Goal: Transaction & Acquisition: Purchase product/service

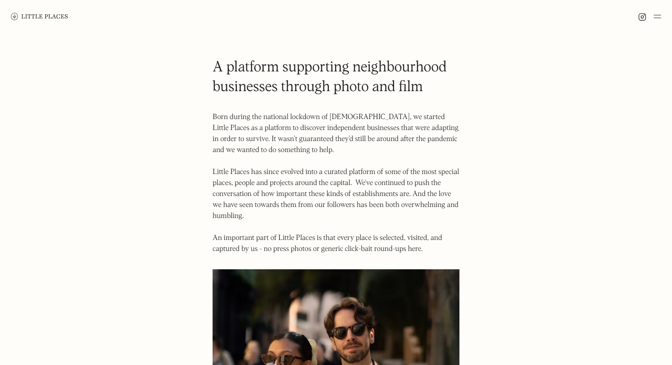
click at [44, 15] on img at bounding box center [39, 16] width 57 height 7
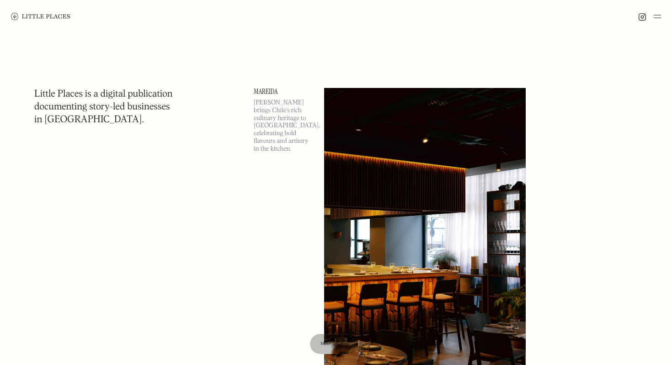
click at [75, 106] on h1 "Little Places is a digital publication documenting story-led businesses in [GEO…" at bounding box center [103, 107] width 139 height 38
copy h1 "documenting"
click at [64, 119] on h1 "Little Places is a digital publication documenting story-led businesses in [GEO…" at bounding box center [103, 107] width 139 height 38
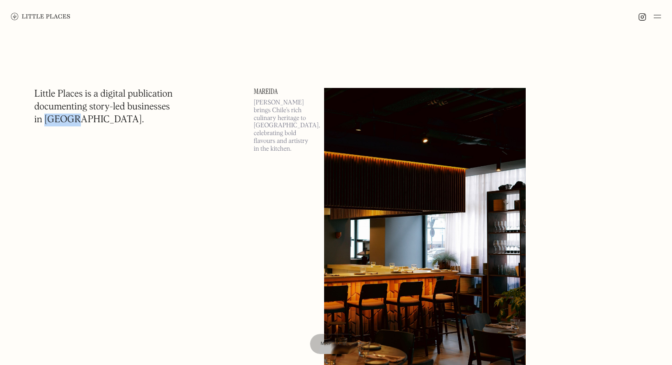
copy h1 "[GEOGRAPHIC_DATA]"
click at [62, 108] on h1 "Little Places is a digital publication documenting story-led businesses in Lond…" at bounding box center [103, 107] width 139 height 38
copy h1 "documenting"
click at [62, 124] on h1 "Little Places is a digital publication documenting story-led businesses in Lond…" at bounding box center [103, 107] width 139 height 38
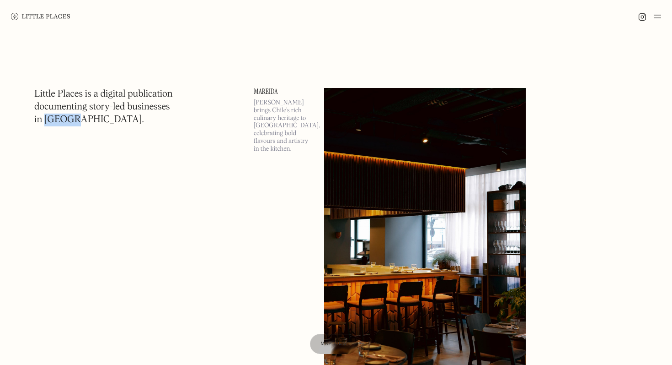
click at [62, 124] on h1 "Little Places is a digital publication documenting story-led businesses in Lond…" at bounding box center [103, 107] width 139 height 38
copy h1 "London"
click at [137, 108] on h1 "Little Places is a digital publication documenting story-led businesses in Lond…" at bounding box center [103, 107] width 139 height 38
copy h1 "businesses"
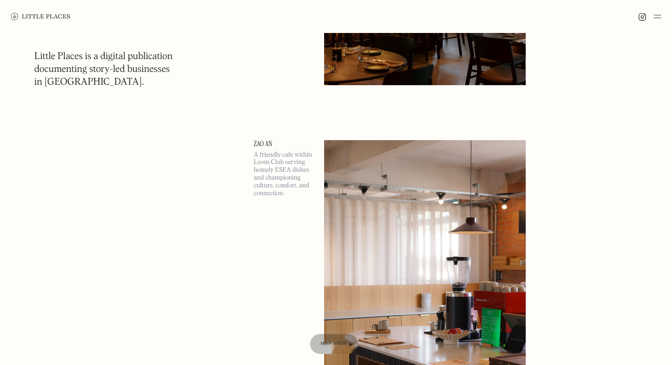
click at [272, 287] on div "Zao An A friendly cafe within Loom Club serving homely ESEA dishes and champion…" at bounding box center [283, 286] width 59 height 292
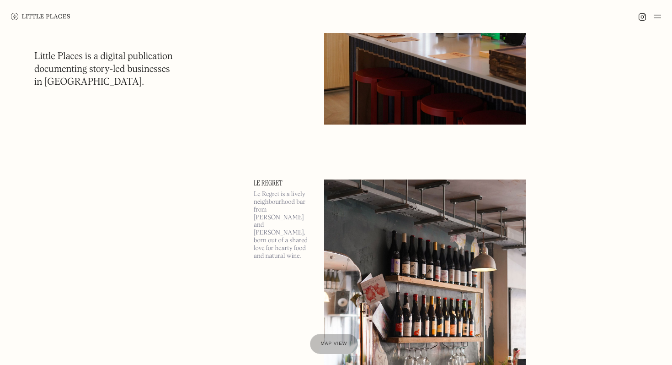
scroll to position [601, 0]
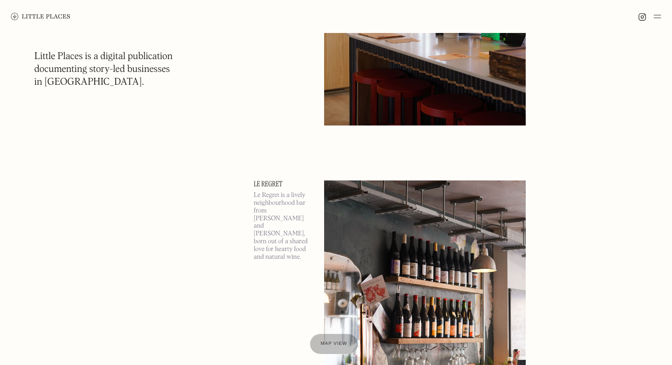
click at [277, 237] on p "Le Regret is a lively neighbourhood bar from Katy Severson and Jean-Martin Louw…" at bounding box center [283, 225] width 59 height 69
click at [280, 239] on p "Le Regret is a lively neighbourhood bar from Katy Severson and Jean-Martin Louw…" at bounding box center [283, 225] width 59 height 69
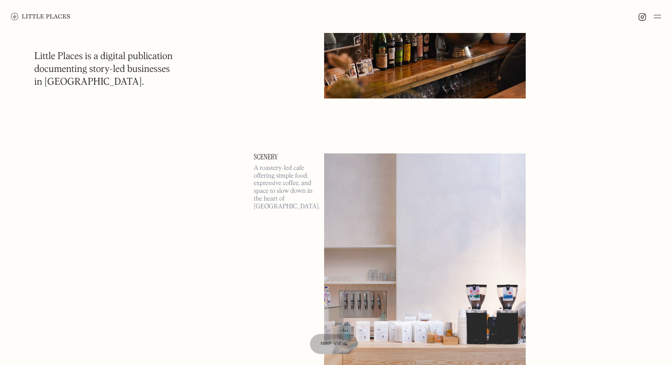
scroll to position [983, 0]
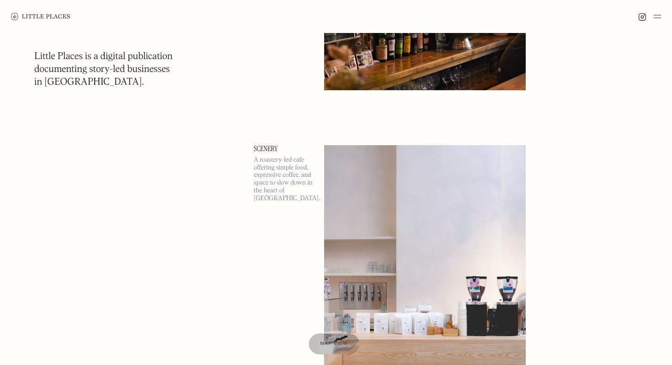
click at [326, 346] on div "Map view" at bounding box center [334, 344] width 28 height 10
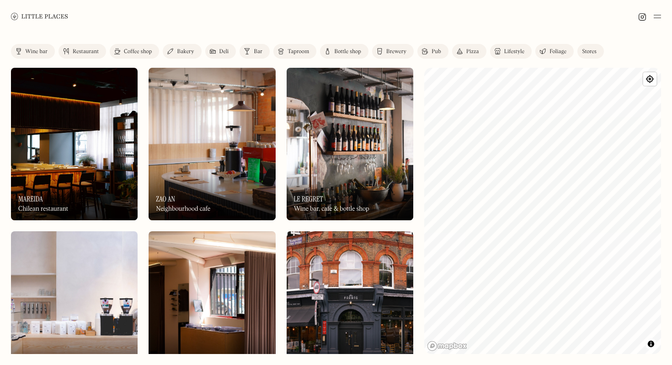
click at [180, 22] on div at bounding box center [336, 16] width 672 height 33
click at [245, 22] on div at bounding box center [336, 16] width 672 height 33
click at [256, 23] on div at bounding box center [336, 16] width 672 height 33
click at [90, 52] on div "Restaurant" at bounding box center [86, 51] width 26 height 5
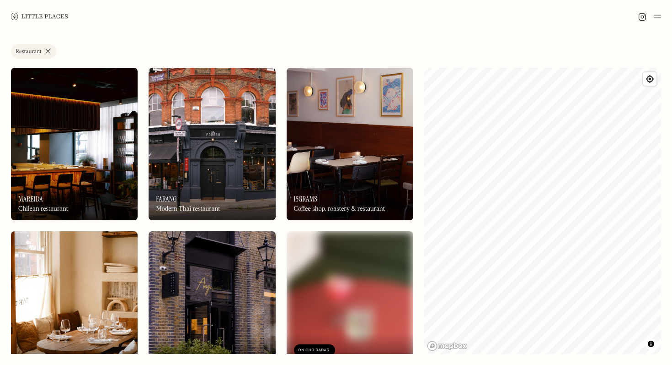
click at [43, 7] on link at bounding box center [39, 16] width 57 height 33
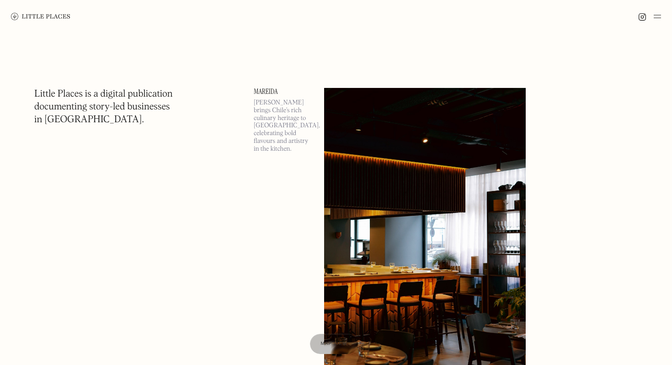
click at [151, 91] on h1 "Little Places is a digital publication documenting story-led businesses in [GEO…" at bounding box center [103, 107] width 139 height 38
copy h1 "publication"
click at [169, 103] on h1 "Little Places is a digital publication documenting story-led businesses in [GEO…" at bounding box center [103, 107] width 139 height 38
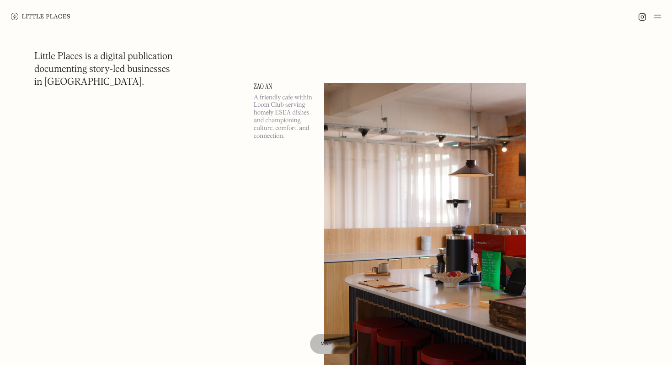
scroll to position [418, 0]
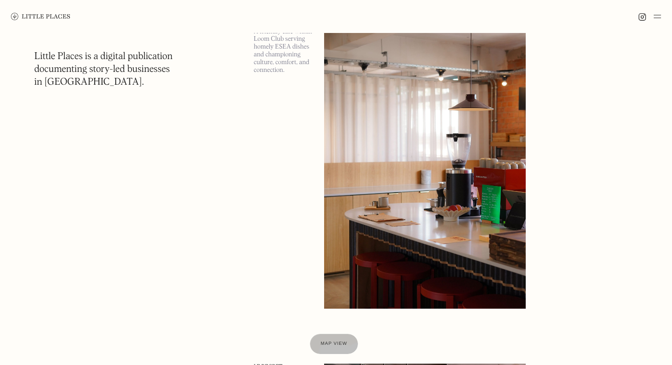
click at [660, 19] on img at bounding box center [657, 16] width 7 height 11
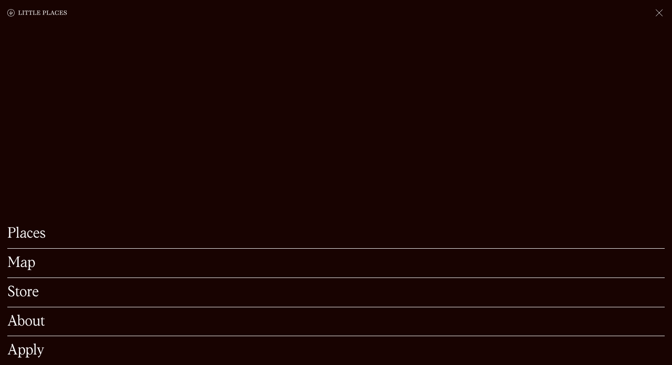
scroll to position [464, 0]
click at [27, 233] on link "Places" at bounding box center [336, 233] width 658 height 14
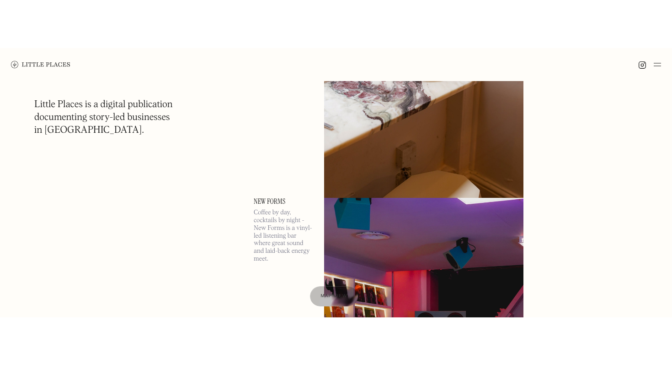
scroll to position [3674, 0]
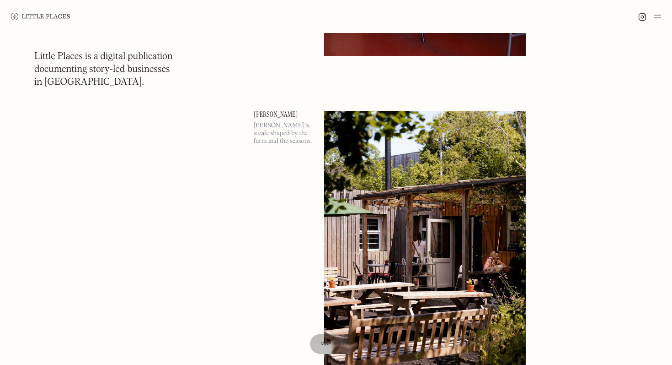
scroll to position [2277, 0]
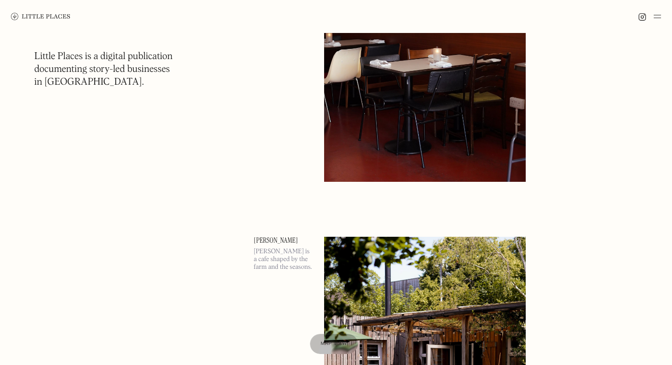
click at [661, 17] on div at bounding box center [336, 16] width 672 height 33
click at [657, 16] on img at bounding box center [657, 16] width 7 height 11
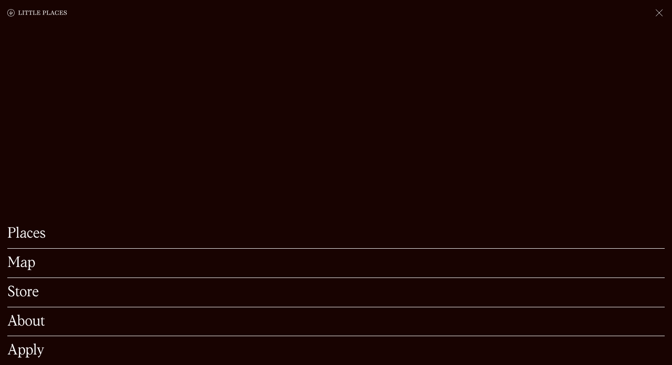
click at [23, 292] on link "Store" at bounding box center [336, 292] width 658 height 14
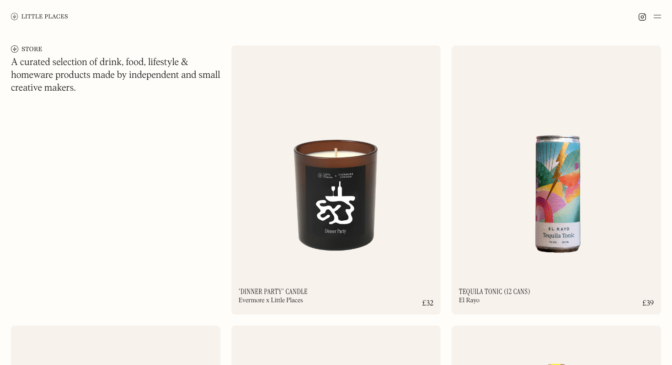
scroll to position [48, 0]
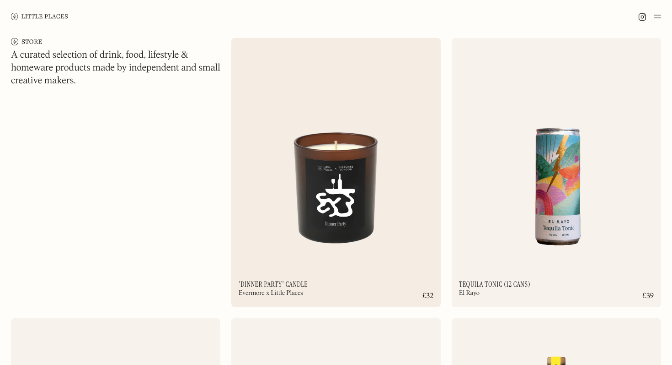
click at [294, 280] on h2 "'Dinner Party' Candle" at bounding box center [273, 283] width 69 height 7
click at [301, 203] on img at bounding box center [336, 151] width 210 height 227
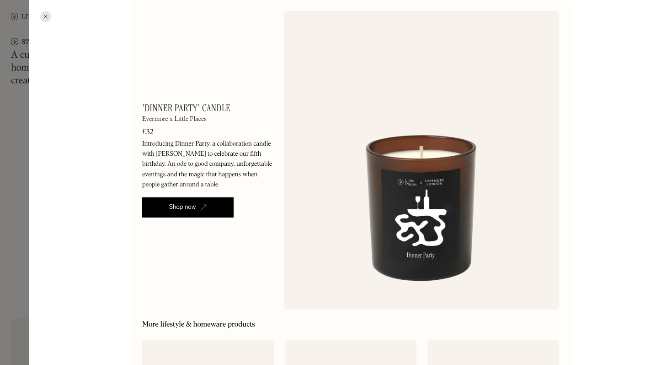
click at [195, 165] on p "Introducing Dinner Party, a collaboration candle with Evermore to celebrate our…" at bounding box center [207, 164] width 131 height 51
copy p "company"
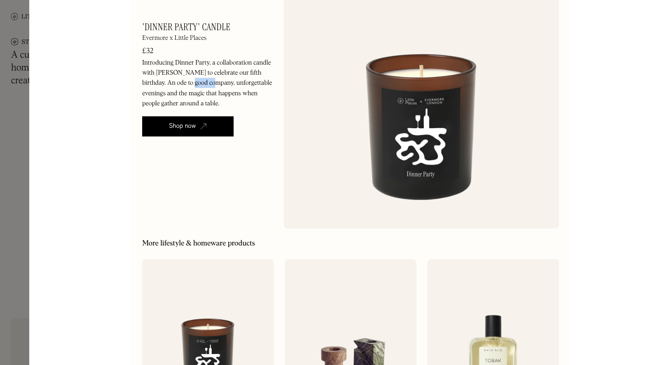
scroll to position [269, 0]
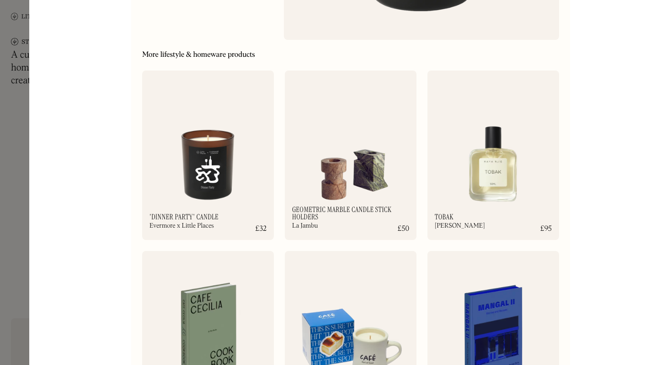
click at [110, 215] on div "'Dinner Party' Candle Evermore x Little Places £32 Introducing Dinner Party, a …" at bounding box center [350, 81] width 643 height 700
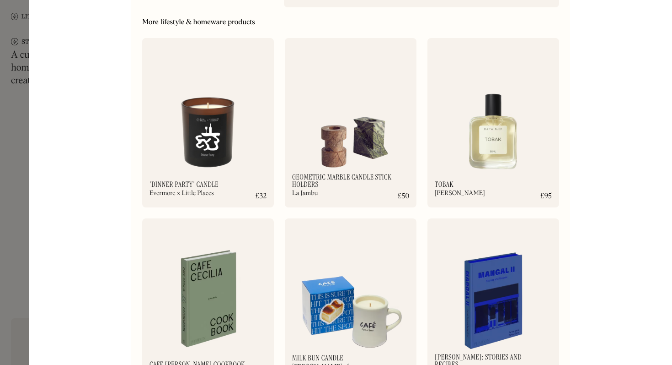
click at [110, 214] on div "'Dinner Party' Candle Evermore x Little Places £32 Introducing Dinner Party, a …" at bounding box center [350, 48] width 643 height 700
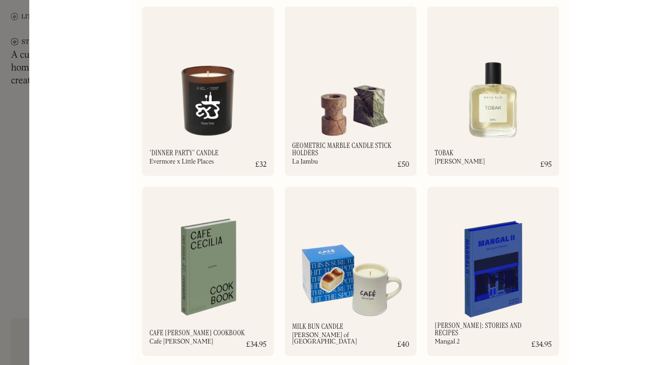
click at [110, 214] on div "'Dinner Party' Candle Evermore x Little Places £32 Introducing Dinner Party, a …" at bounding box center [350, 17] width 643 height 700
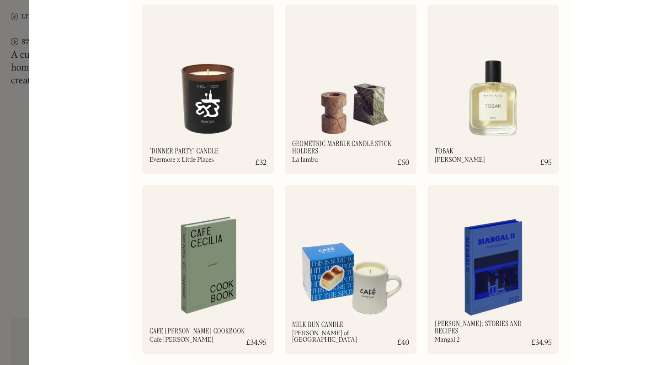
click at [119, 210] on div "'Dinner Party' Candle Evermore x Little Places £32 Introducing Dinner Party, a …" at bounding box center [350, 15] width 643 height 700
click at [471, 327] on h2 "[PERSON_NAME]: Stories and Recipes" at bounding box center [483, 327] width 97 height 15
click at [489, 299] on img at bounding box center [494, 256] width 132 height 143
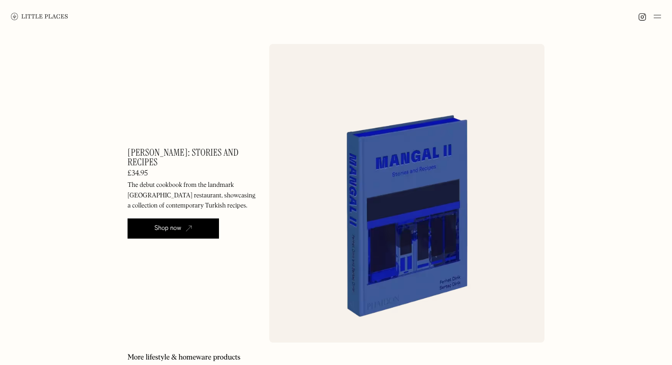
click at [35, 14] on img at bounding box center [39, 16] width 57 height 7
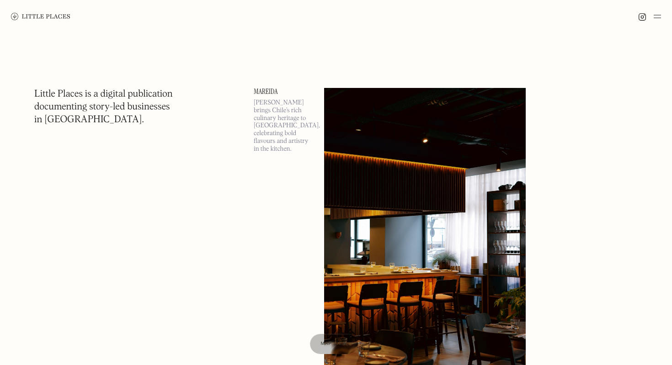
click at [265, 88] on link "Mareida" at bounding box center [283, 91] width 59 height 7
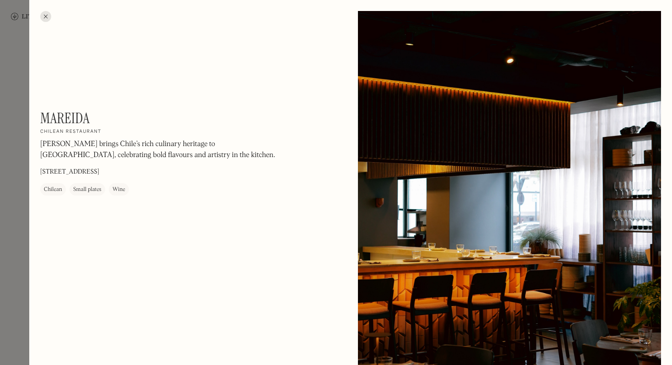
click at [225, 142] on p "Mareida brings Chile’s rich culinary heritage to London, celebrating bold flavo…" at bounding box center [163, 150] width 247 height 22
click at [256, 162] on div "Mareida brings Chile’s rich culinary heritage to London, celebrating bold flavo…" at bounding box center [163, 152] width 247 height 27
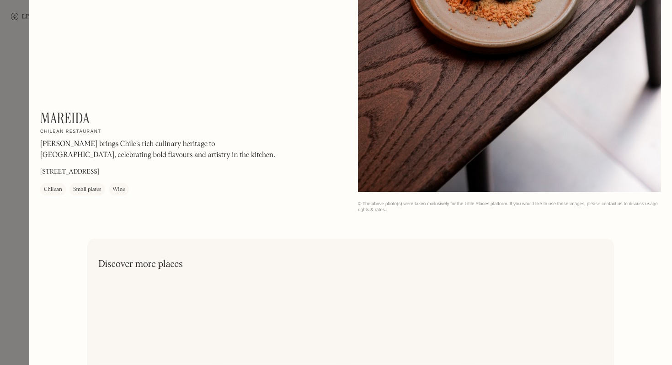
scroll to position [1433, 0]
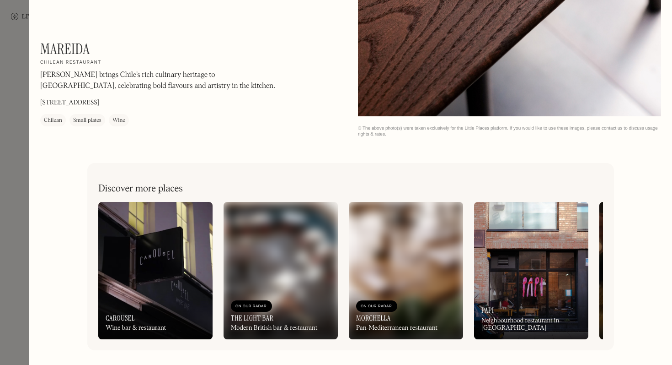
click at [271, 271] on img at bounding box center [281, 270] width 114 height 137
click at [172, 282] on img at bounding box center [155, 270] width 114 height 137
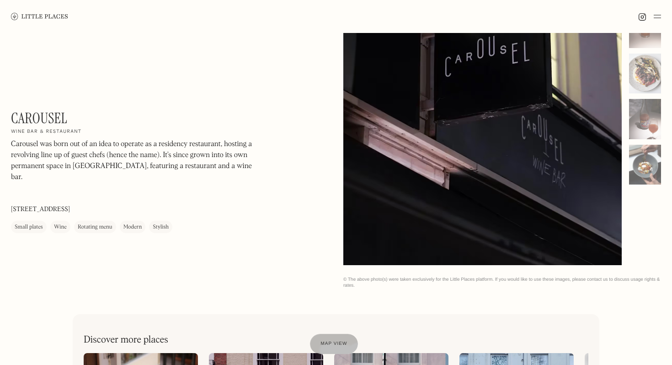
scroll to position [319, 0]
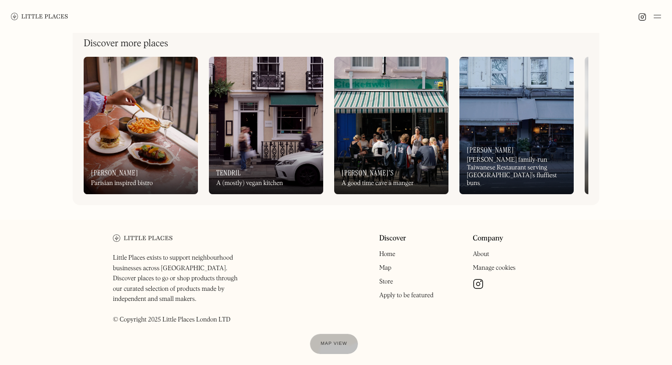
click at [401, 296] on link "Apply to be featured" at bounding box center [406, 295] width 54 height 6
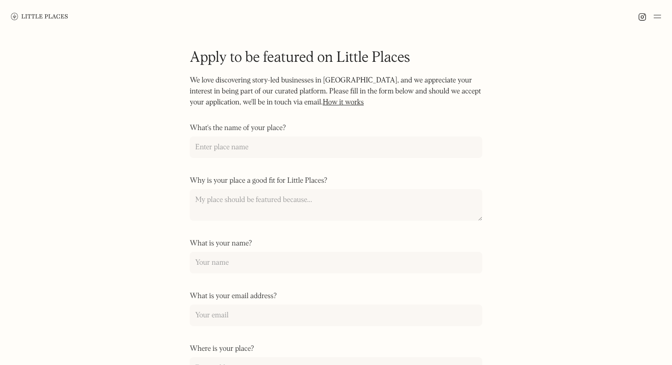
click at [251, 92] on p "We love discovering story-led businesses in [GEOGRAPHIC_DATA], and we appreciat…" at bounding box center [336, 97] width 293 height 44
copy p "platform"
click at [260, 97] on p "We love discovering story-led businesses in London, and we appreciate your inte…" at bounding box center [336, 97] width 293 height 44
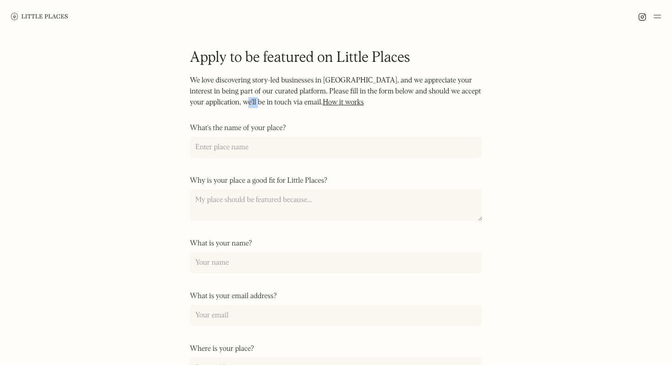
click at [264, 104] on p "We love discovering story-led businesses in London, and we appreciate your inte…" at bounding box center [336, 97] width 293 height 44
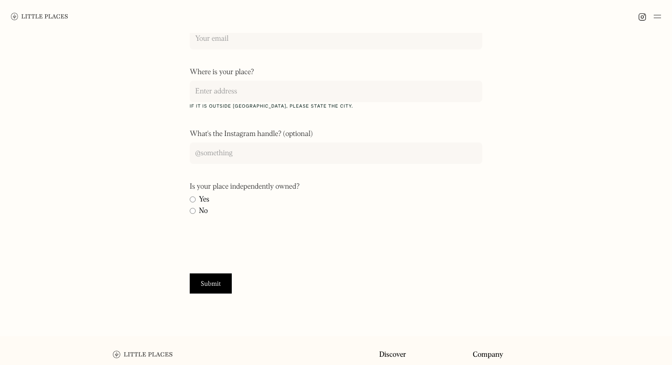
scroll to position [392, 0]
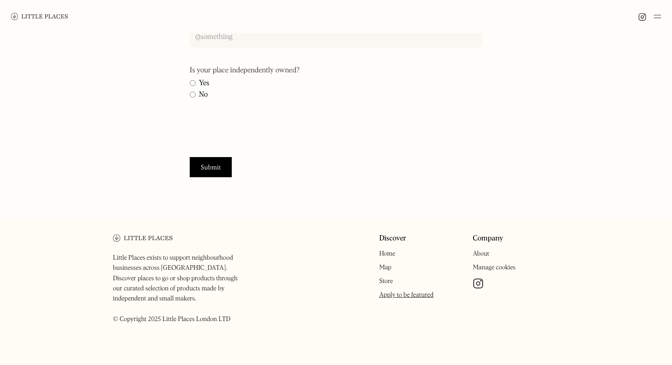
click at [389, 283] on link "Store" at bounding box center [386, 281] width 14 height 6
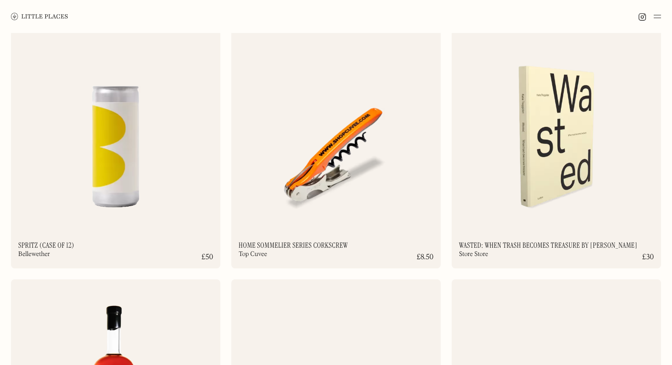
scroll to position [5132, 0]
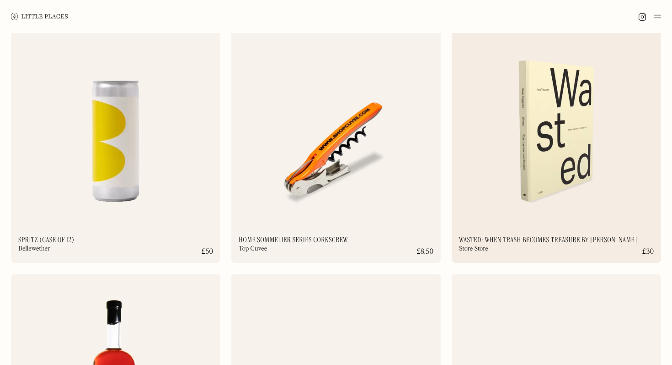
click at [556, 171] on img at bounding box center [557, 107] width 210 height 227
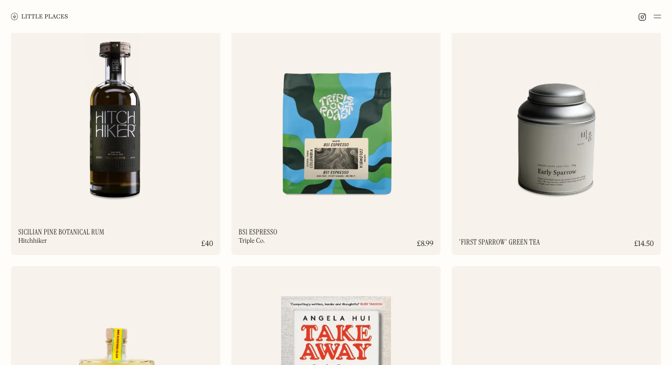
scroll to position [5981, 0]
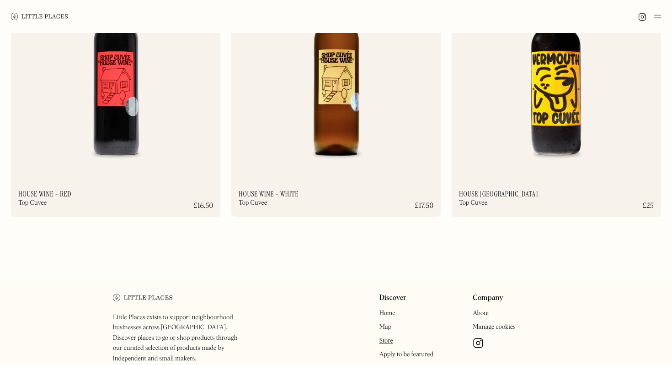
scroll to position [6858, 0]
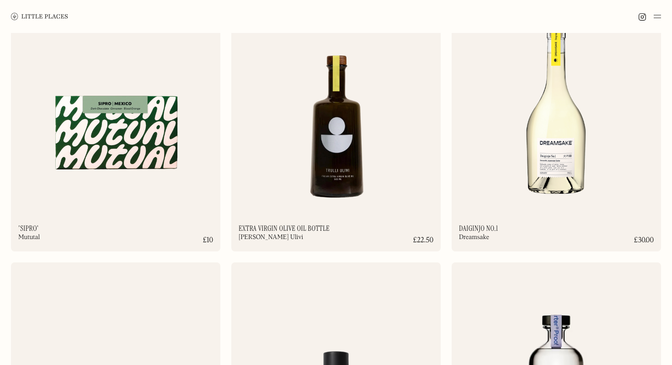
scroll to position [412, 0]
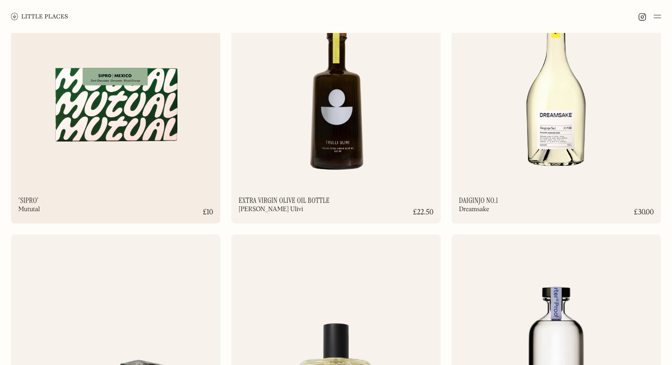
click at [135, 98] on img at bounding box center [116, 67] width 210 height 227
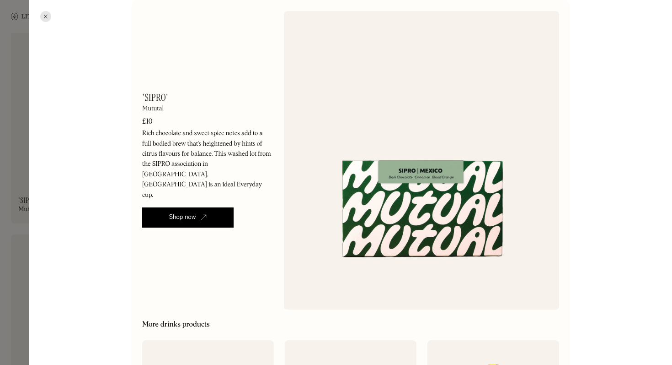
click at [204, 153] on p "Rich chocolate and sweet spice notes add to a full bodied brew that's heightene…" at bounding box center [207, 164] width 131 height 72
click at [212, 161] on p "Rich chocolate and sweet spice notes add to a full bodied brew that's heightene…" at bounding box center [207, 164] width 131 height 72
click at [20, 140] on div at bounding box center [336, 182] width 672 height 365
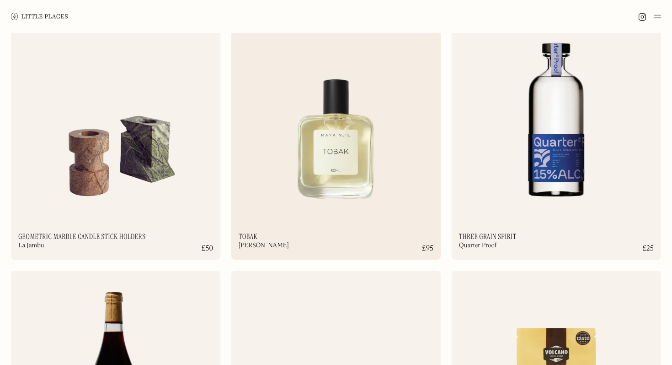
scroll to position [656, 0]
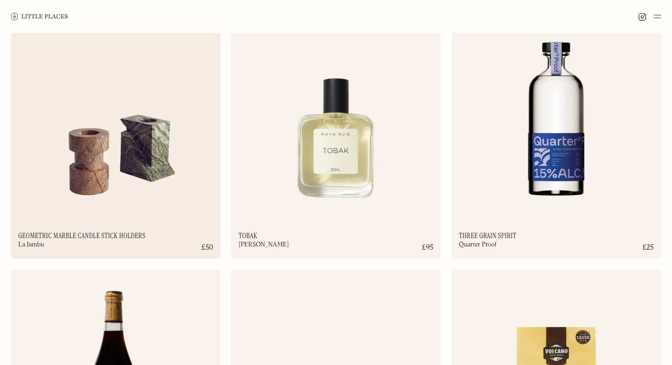
click at [109, 217] on div "Geometric Marble Candle Stick Holders La Jambu £50" at bounding box center [116, 123] width 210 height 269
click at [108, 234] on h2 "Geometric Marble Candle Stick Holders" at bounding box center [81, 235] width 127 height 7
click at [97, 164] on img at bounding box center [116, 102] width 210 height 227
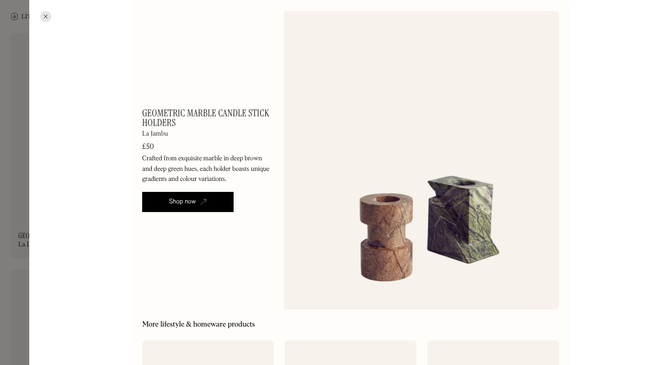
click at [184, 204] on div "Shop now" at bounding box center [182, 201] width 27 height 9
click at [22, 150] on div at bounding box center [336, 182] width 672 height 365
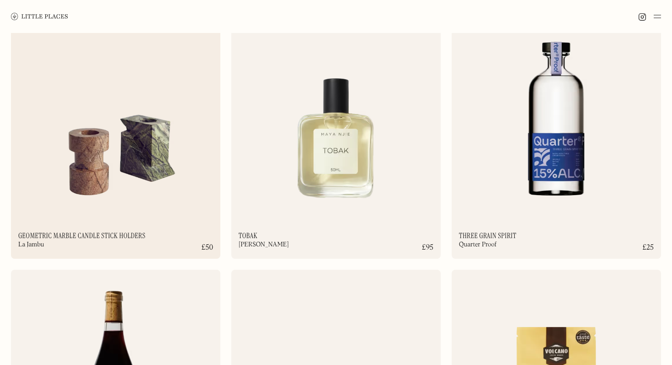
scroll to position [659, 0]
